Goal: Find specific page/section: Find specific page/section

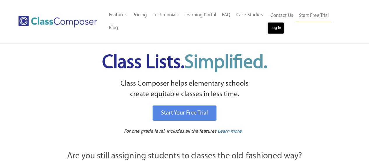
click at [274, 28] on link "Log In" at bounding box center [275, 28] width 17 height 12
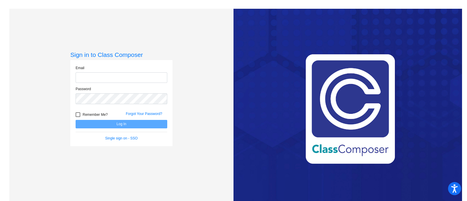
type input "courtney.peckham@lcps.org"
click at [124, 124] on button "Log In" at bounding box center [122, 124] width 92 height 8
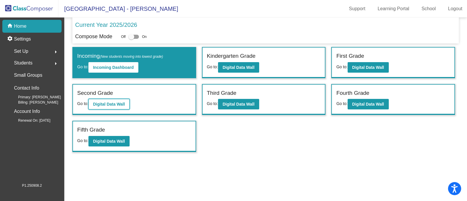
click at [103, 107] on button "Digital Data Wall" at bounding box center [108, 104] width 41 height 10
